Goal: Task Accomplishment & Management: Use online tool/utility

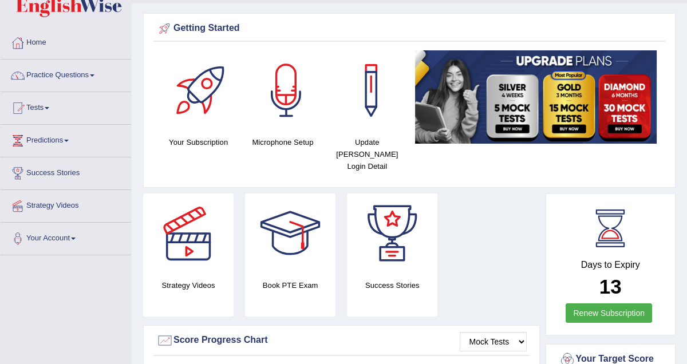
scroll to position [30, 0]
click at [99, 73] on link "Practice Questions" at bounding box center [66, 74] width 131 height 29
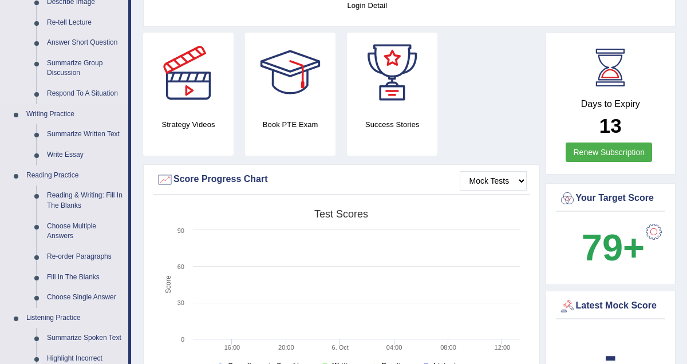
scroll to position [190, 0]
click at [68, 153] on link "Write Essay" at bounding box center [85, 155] width 86 height 21
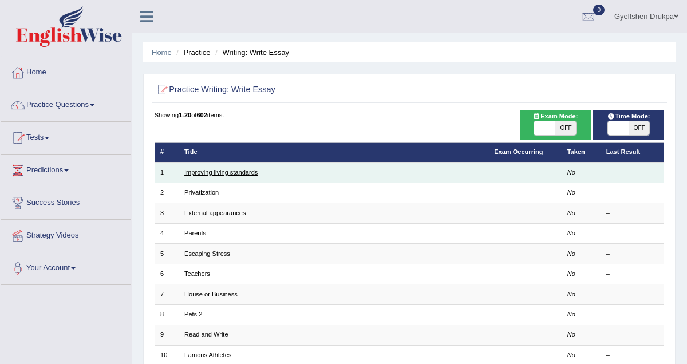
click at [245, 171] on link "Improving living standards" at bounding box center [220, 172] width 73 height 7
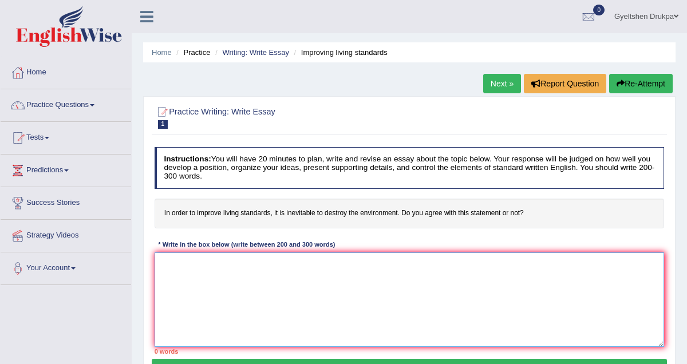
click at [294, 279] on textarea at bounding box center [410, 300] width 510 height 95
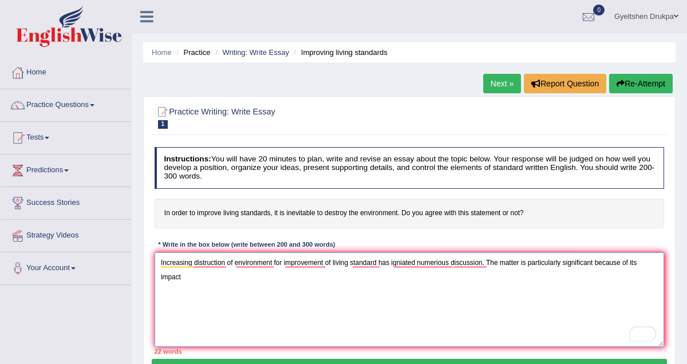
click at [633, 266] on textarea "Increasing distruction of environment for improvement of living standard has ig…" at bounding box center [410, 300] width 510 height 95
click at [653, 266] on textarea "Increasing distruction of environment for improvement of living standard has ig…" at bounding box center [410, 300] width 510 height 95
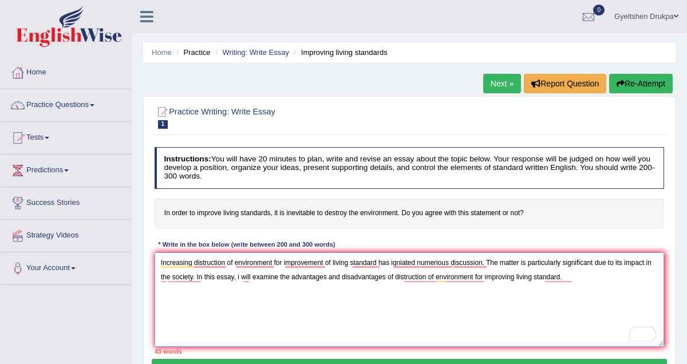
click at [249, 278] on textarea "Increasing distruction of environment for improvement of living standard has ig…" at bounding box center [410, 300] width 510 height 95
click at [582, 279] on textarea "Increasing distruction of environment for improvement of living standard has ig…" at bounding box center [410, 300] width 510 height 95
click at [639, 278] on textarea "Increasing distruction of environment for improvement of living standard has ig…" at bounding box center [410, 300] width 510 height 95
click at [222, 292] on textarea "Increasing distruction of environment for improvement of living standard has ig…" at bounding box center [410, 300] width 510 height 95
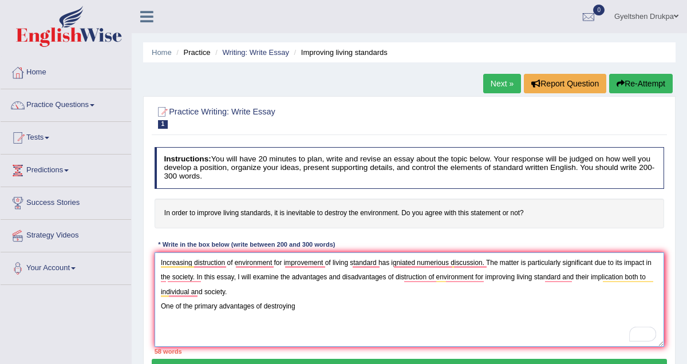
click at [201, 264] on textarea "Increasing distruction of environment for improvement of living standard has ig…" at bounding box center [410, 300] width 510 height 95
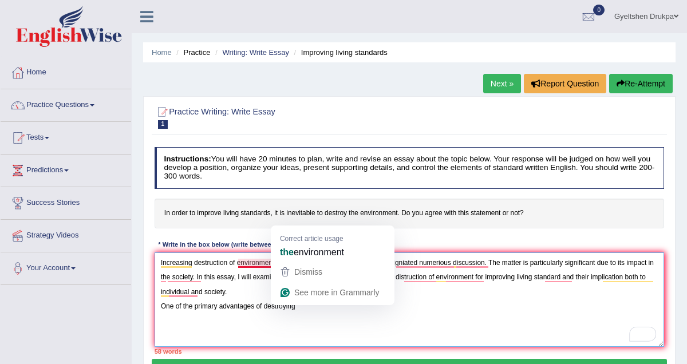
click at [300, 308] on textarea "Increasing destruction of environment for improvement of living standard has ig…" at bounding box center [410, 300] width 510 height 95
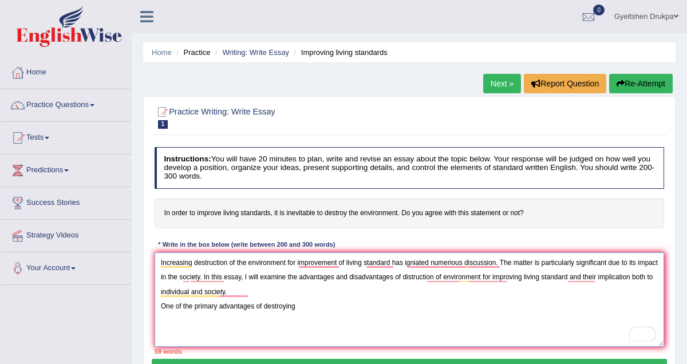
click at [300, 306] on textarea "Increasing destruction of the environment for improvement of living standard ha…" at bounding box center [410, 300] width 510 height 95
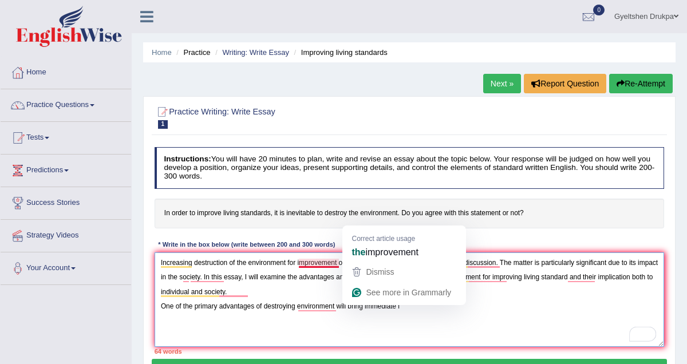
click at [365, 310] on textarea "Increasing destruction of the environment for improvement of living standard ha…" at bounding box center [410, 300] width 510 height 95
click at [365, 309] on textarea "Increasing destruction of the environment for improvement of living standard ha…" at bounding box center [410, 300] width 510 height 95
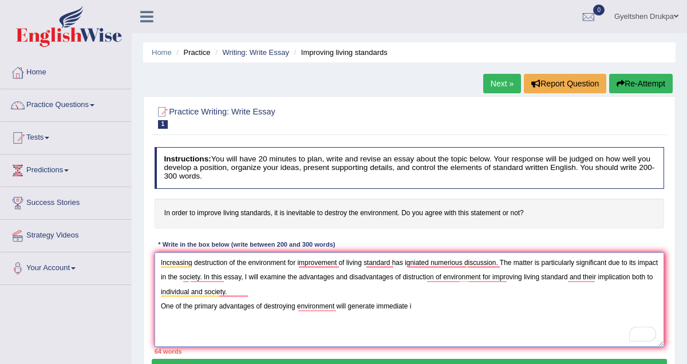
click at [417, 311] on textarea "Increasing destruction of the environment for improvement of living standard ha…" at bounding box center [410, 300] width 510 height 95
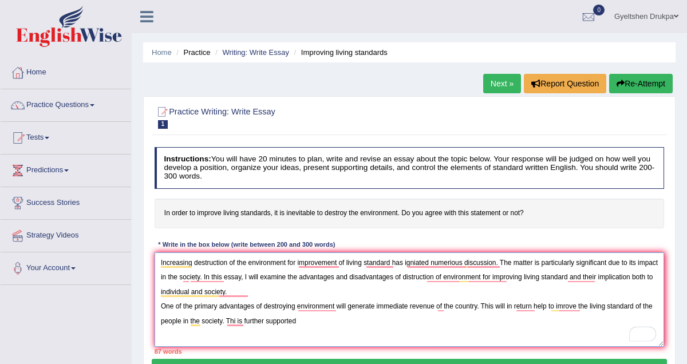
type textarea "Increasing destruction of the environment for improvement of living standard ha…"
